Goal: Use online tool/utility: Utilize a website feature to perform a specific function

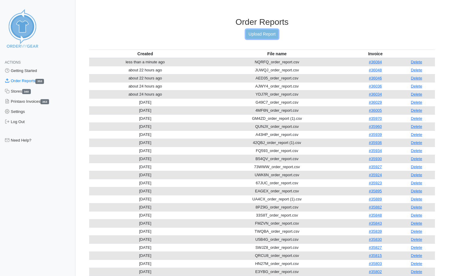
click at [260, 32] on link "Upload Report" at bounding box center [262, 34] width 32 height 9
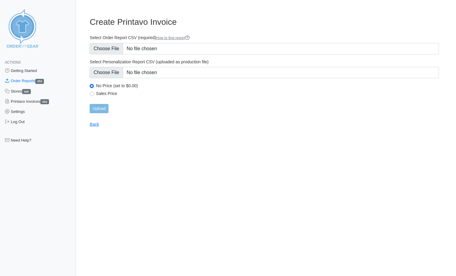
type input "C:\fakepath\GWGE8_order_report.csv"
click at [106, 111] on input "Upload" at bounding box center [99, 108] width 19 height 9
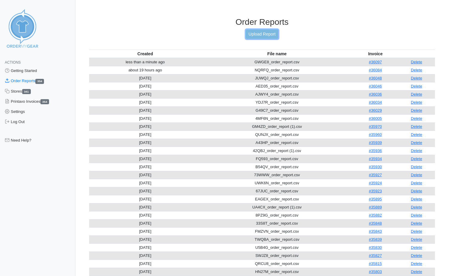
click at [252, 36] on link "Upload Report" at bounding box center [262, 34] width 32 height 9
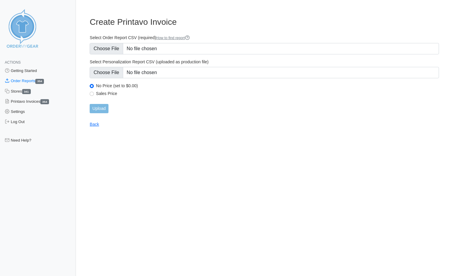
type input "C:\fakepath\8295B_order_report.csv"
click at [104, 109] on input "Upload" at bounding box center [99, 108] width 19 height 9
